Goal: Communication & Community: Answer question/provide support

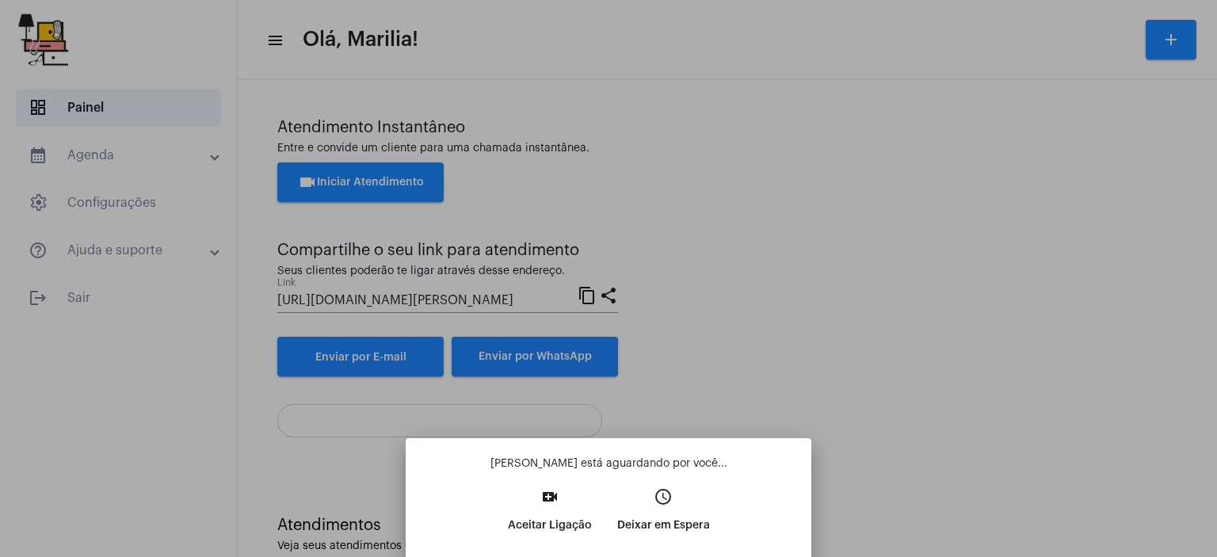
scroll to position [35, 0]
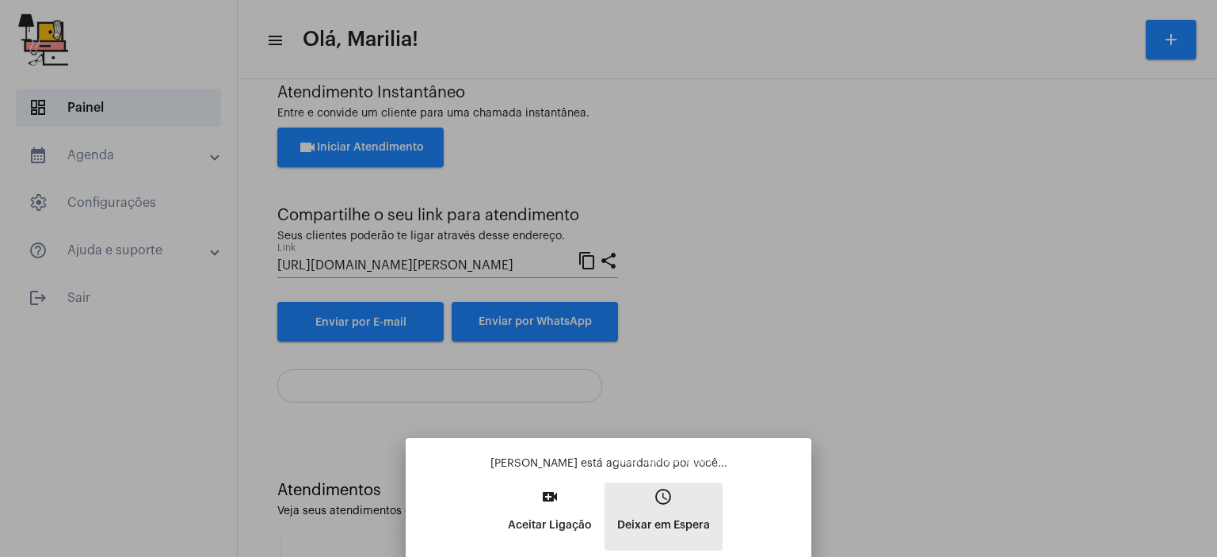
click at [643, 517] on p "Deixar em Espera" at bounding box center [663, 525] width 93 height 29
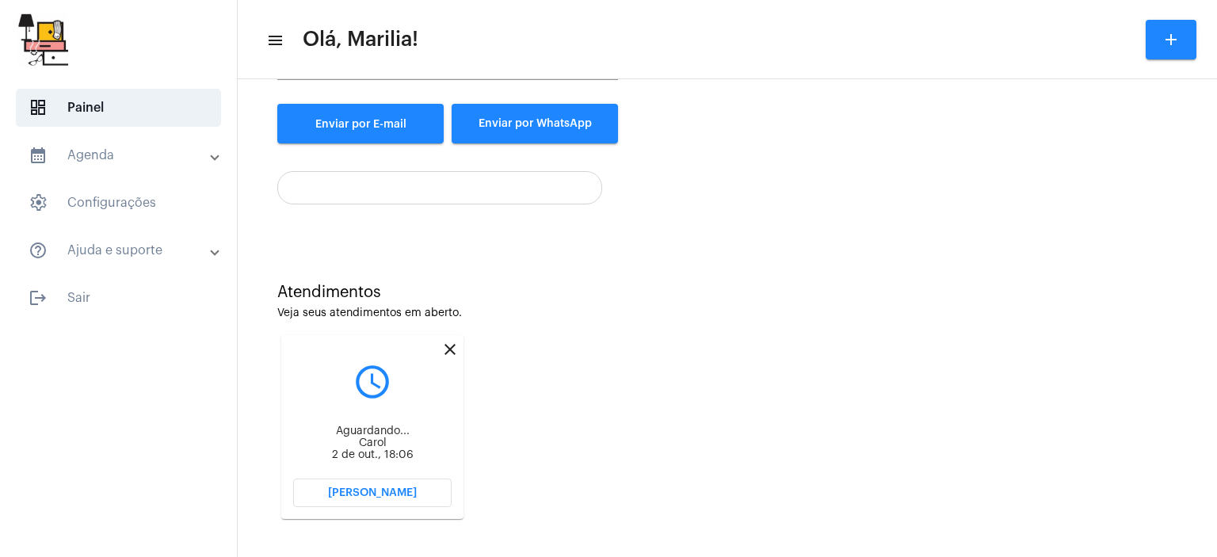
scroll to position [238, 0]
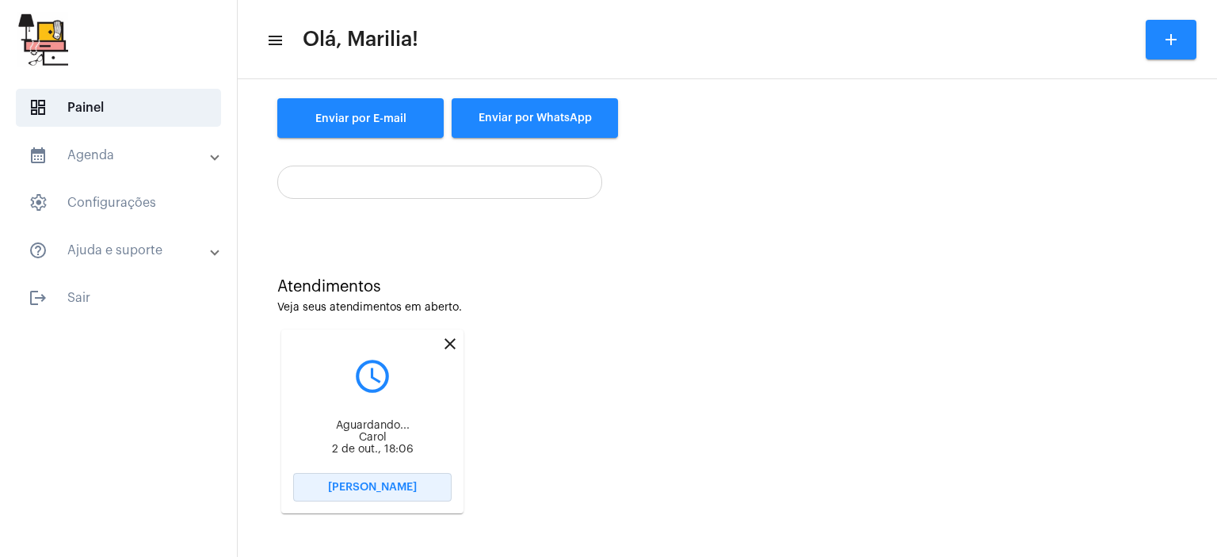
click at [365, 490] on span "[PERSON_NAME]" at bounding box center [372, 487] width 89 height 11
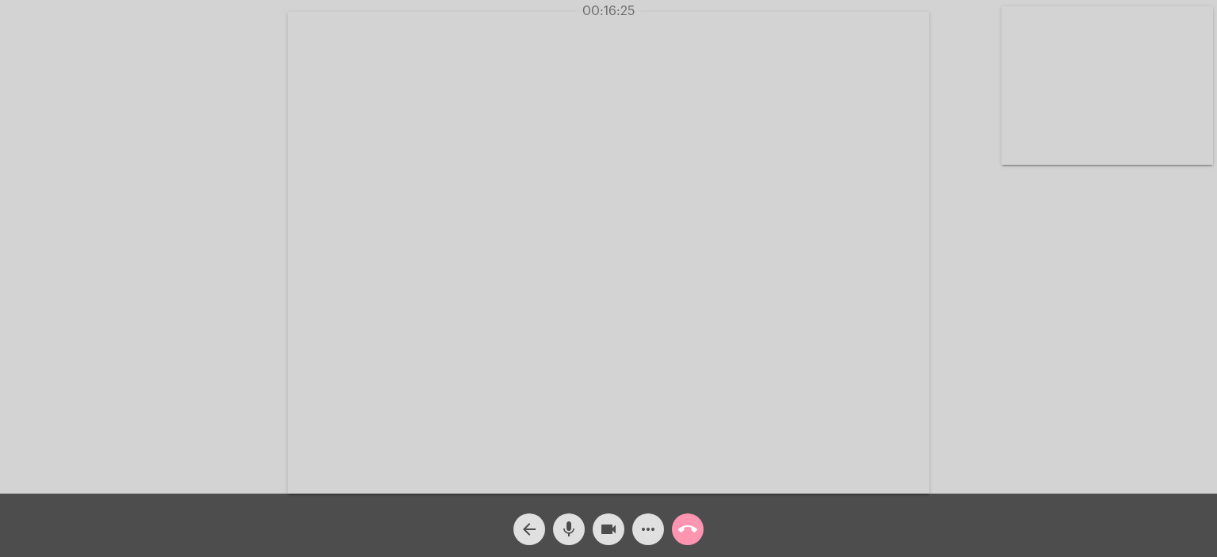
click at [1130, 116] on video at bounding box center [1107, 85] width 212 height 158
click at [193, 247] on video at bounding box center [227, 251] width 212 height 158
click at [558, 534] on button "mic" at bounding box center [569, 529] width 32 height 32
click at [558, 534] on button "mic_off" at bounding box center [569, 529] width 32 height 32
click at [557, 524] on button "mic" at bounding box center [569, 529] width 32 height 32
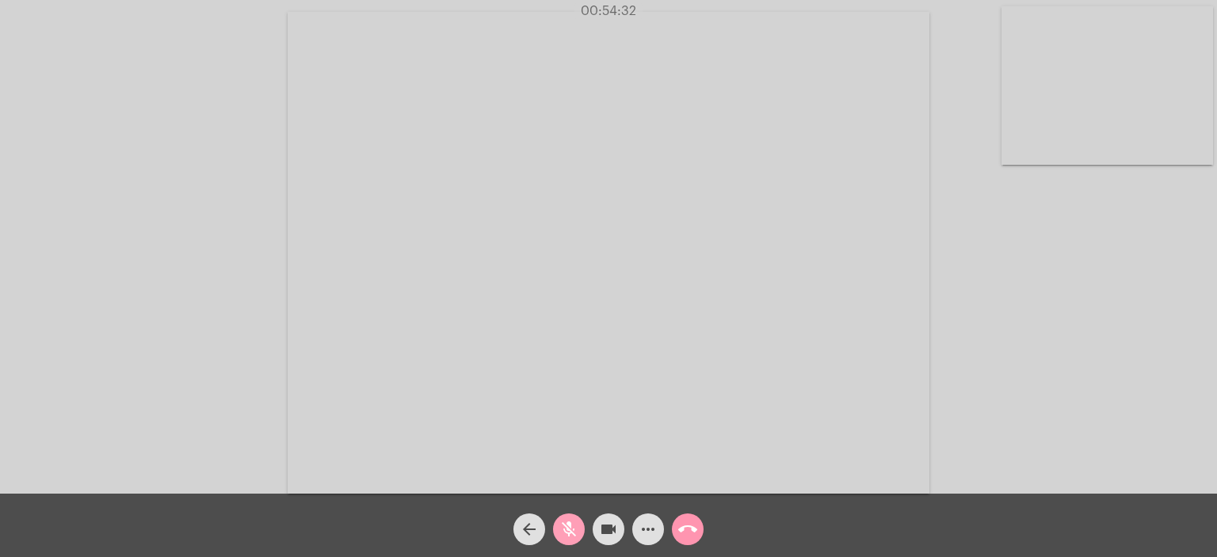
click at [557, 524] on button "mic_off" at bounding box center [569, 529] width 32 height 32
click at [561, 528] on mat-icon "mic" at bounding box center [568, 529] width 19 height 19
click at [561, 528] on mat-icon "mic_off" at bounding box center [568, 529] width 19 height 19
click at [694, 534] on mat-icon "call_end" at bounding box center [687, 529] width 19 height 19
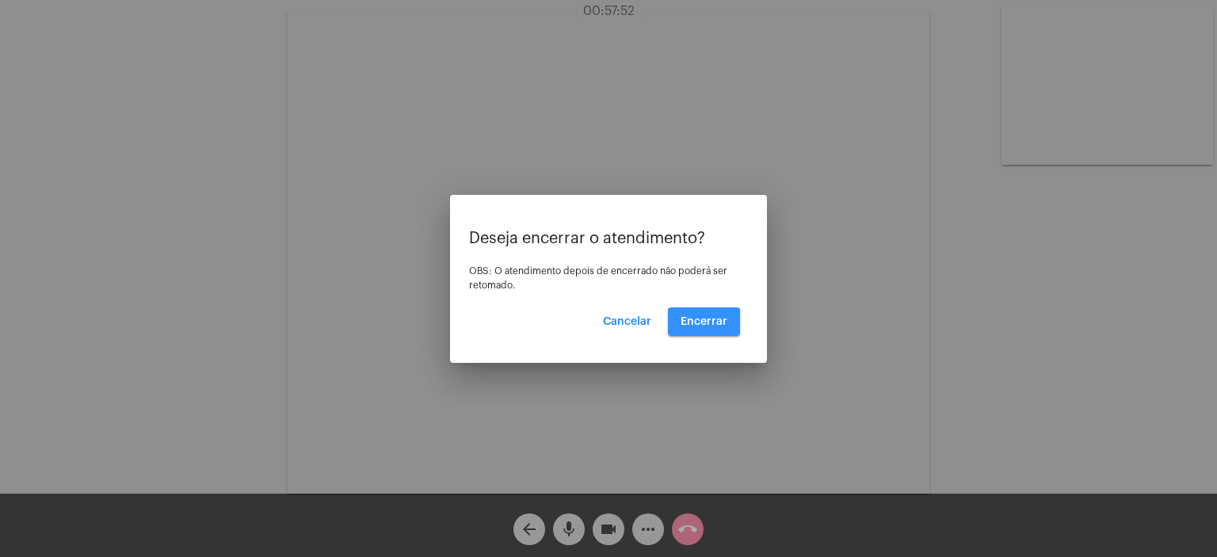
click at [724, 307] on button "Encerrar" at bounding box center [704, 321] width 72 height 29
